Goal: Information Seeking & Learning: Learn about a topic

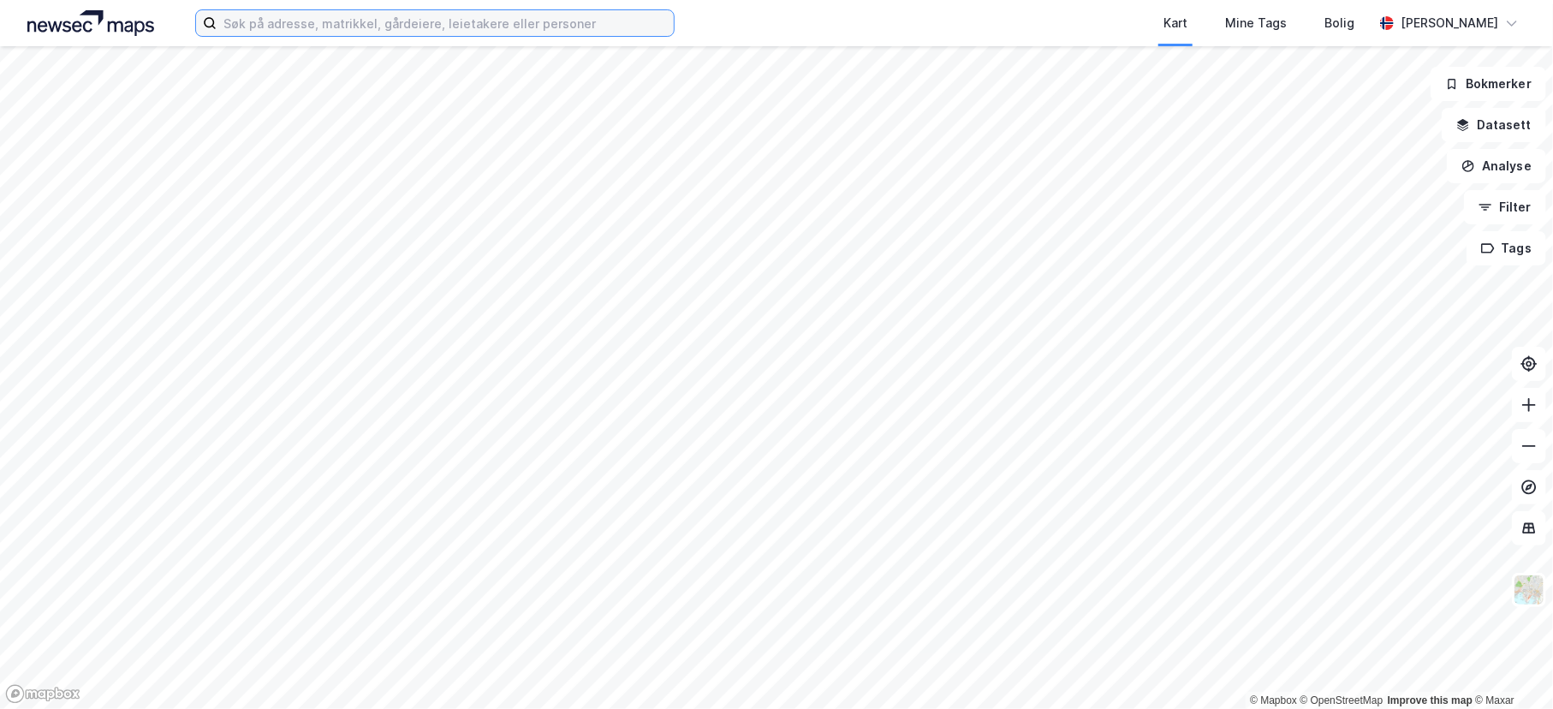
click at [370, 19] on input at bounding box center [445, 23] width 457 height 26
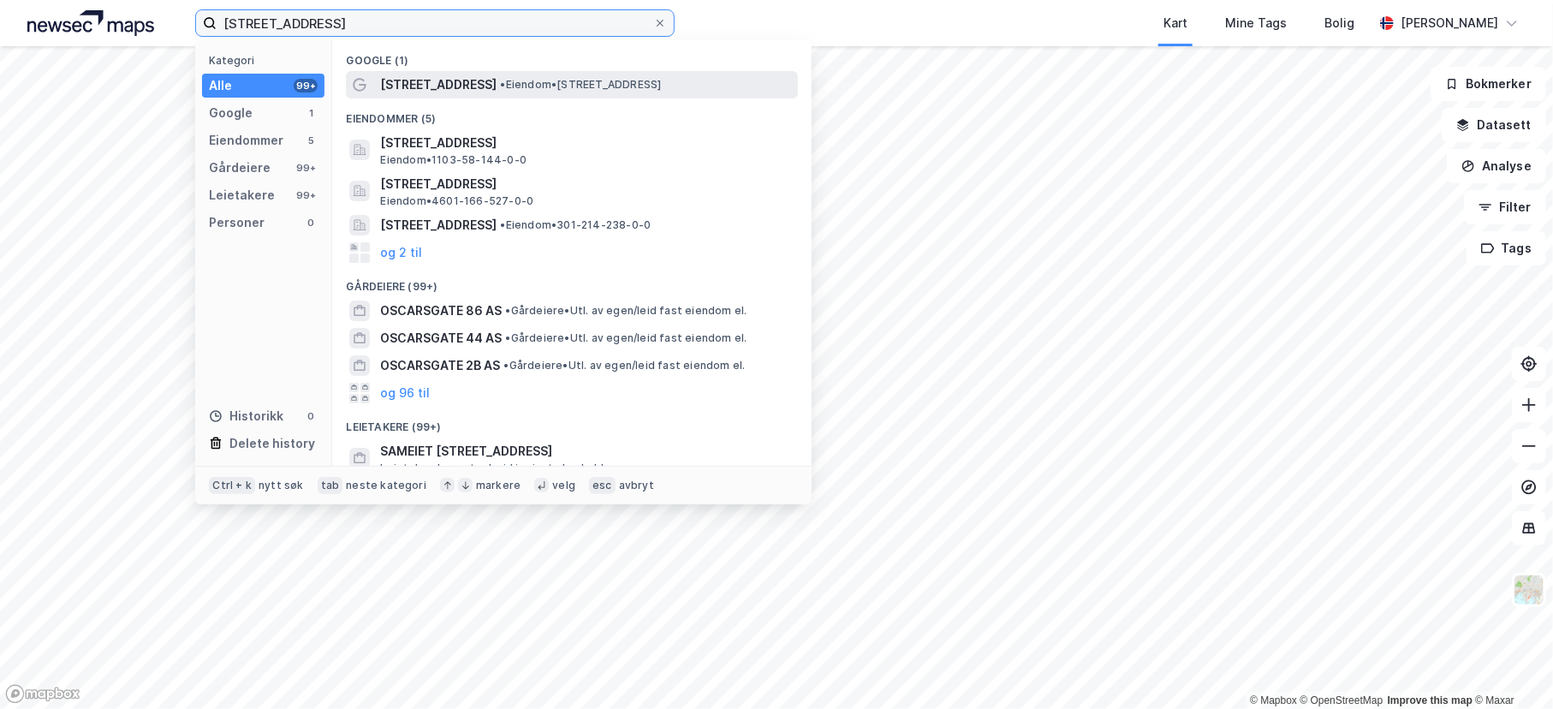
type input "[STREET_ADDRESS]"
click at [533, 91] on span "• Eiendom • [STREET_ADDRESS]" at bounding box center [580, 85] width 161 height 14
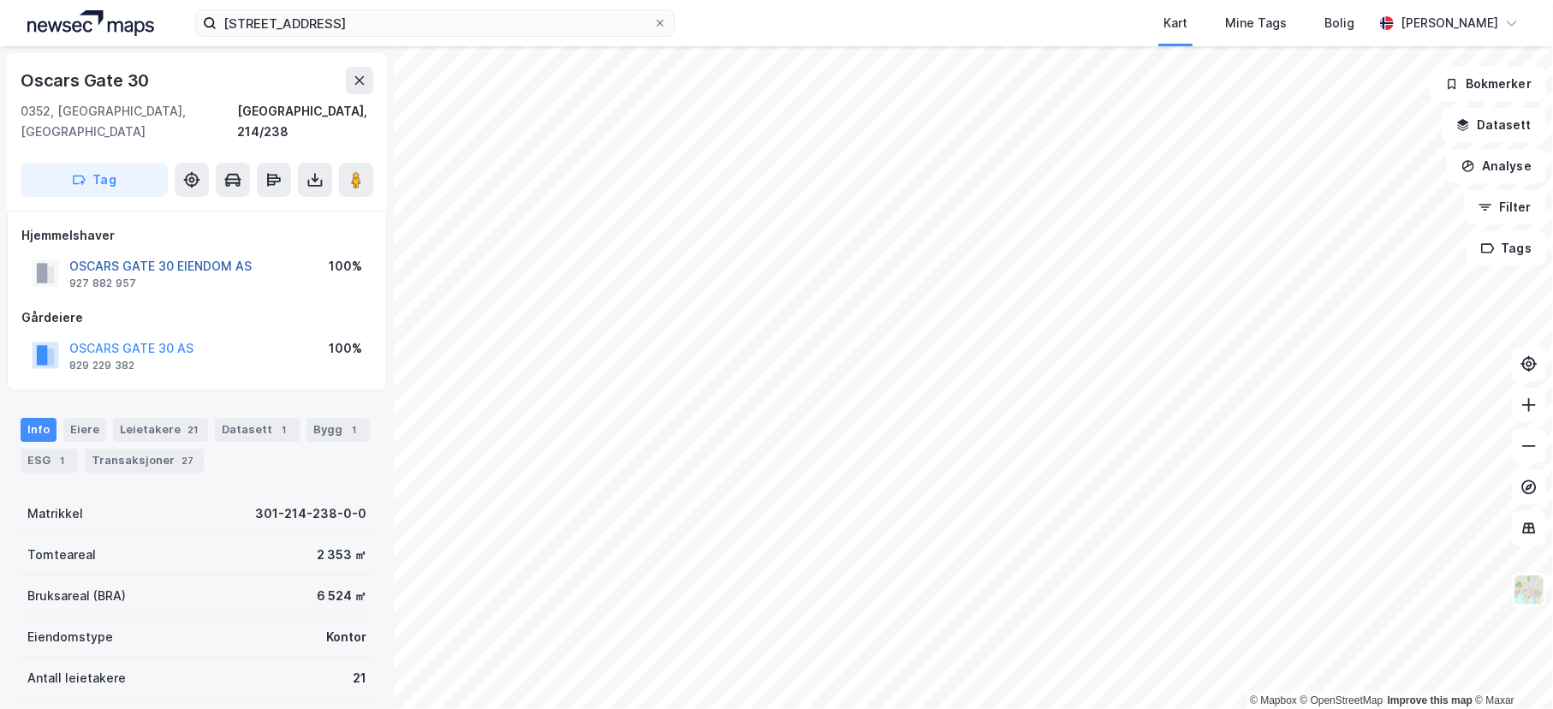
click at [0, 0] on button "OSCARS GATE 30 EIENDOM AS" at bounding box center [0, 0] width 0 height 0
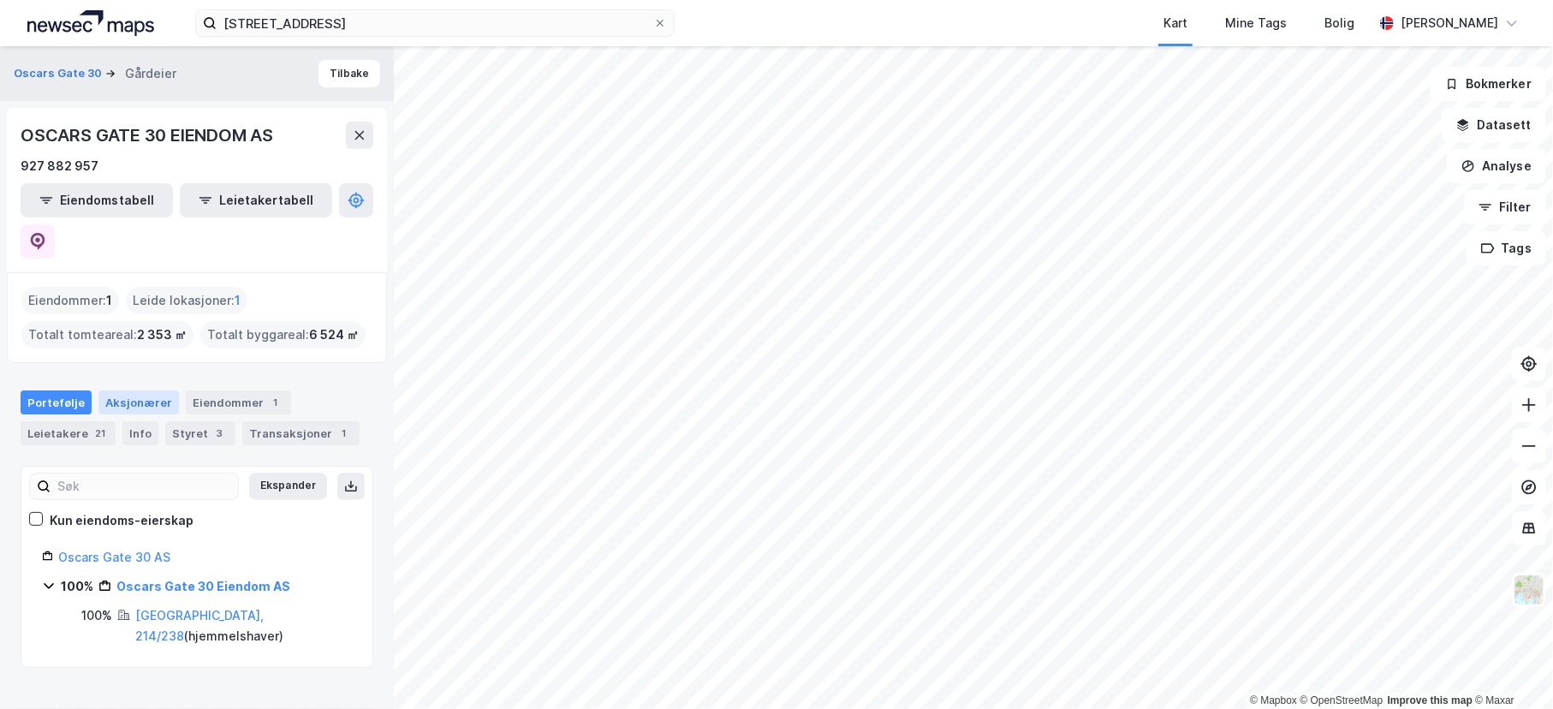
click at [146, 390] on div "Aksjonærer" at bounding box center [138, 402] width 80 height 24
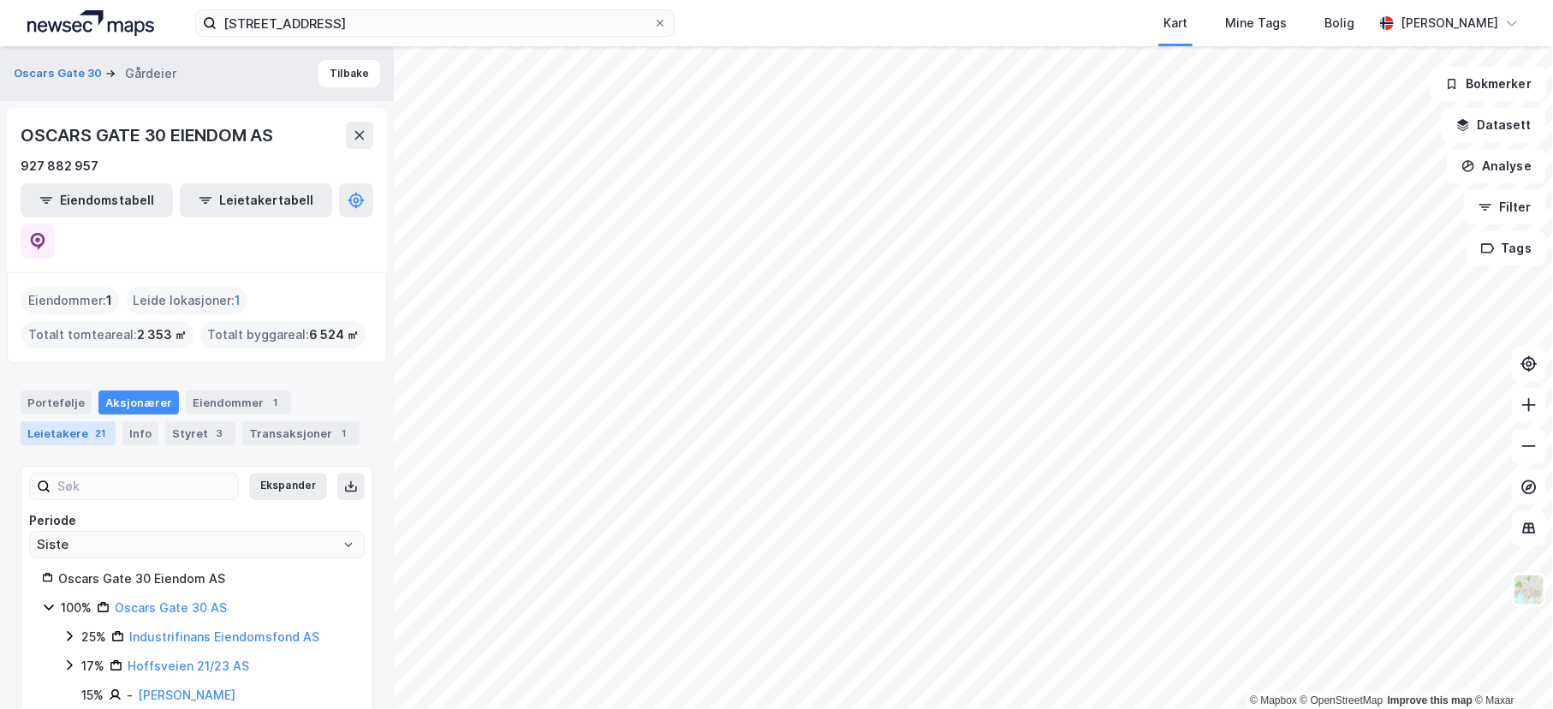
click at [79, 421] on div "Leietakere 21" at bounding box center [68, 433] width 95 height 24
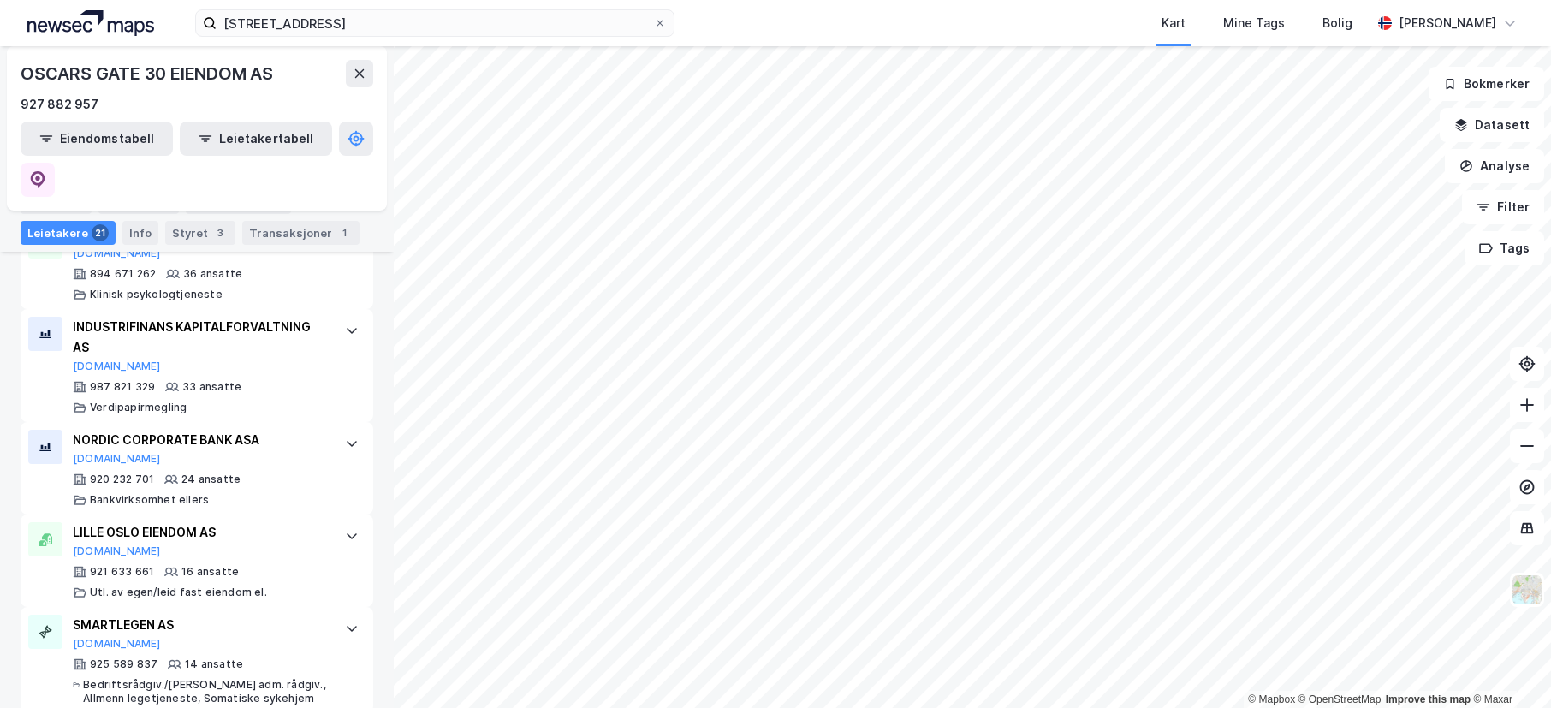
scroll to position [559, 0]
